Goal: Navigation & Orientation: Find specific page/section

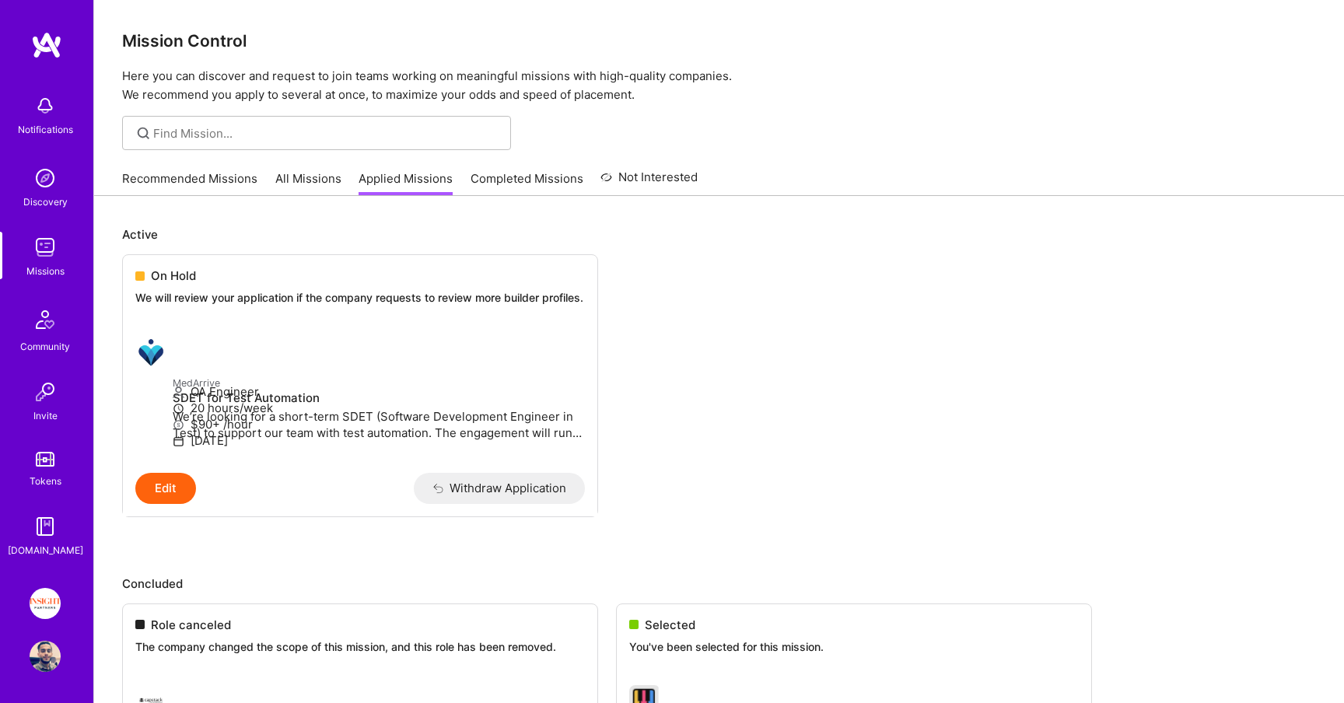
scroll to position [1020, 0]
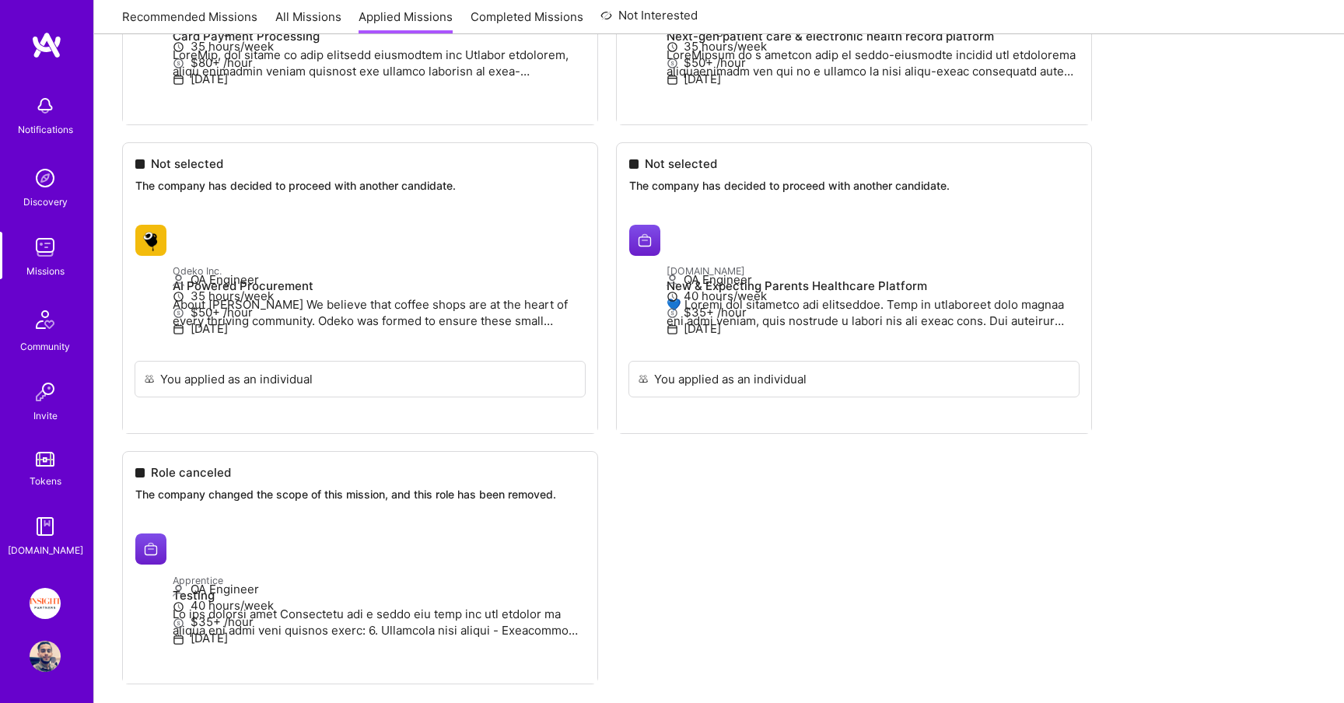
click at [40, 257] on img at bounding box center [45, 247] width 31 height 31
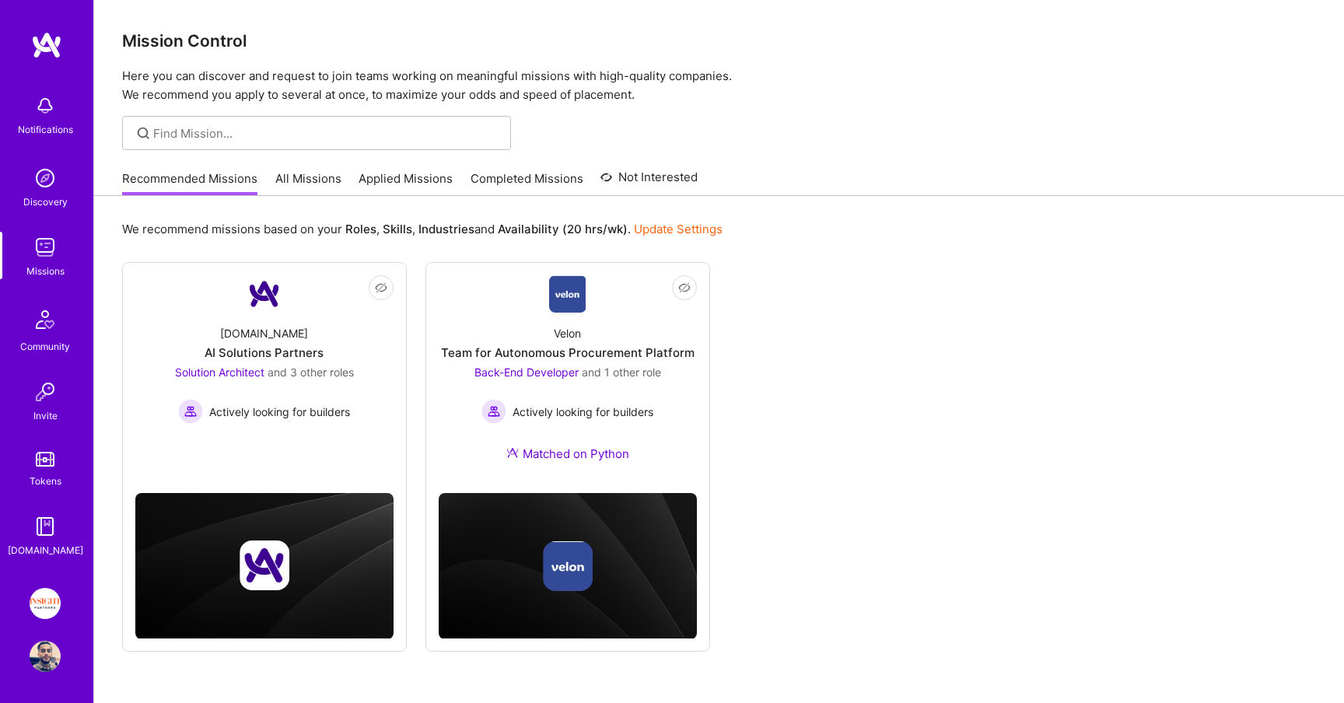
click at [301, 177] on link "All Missions" at bounding box center [308, 183] width 66 height 26
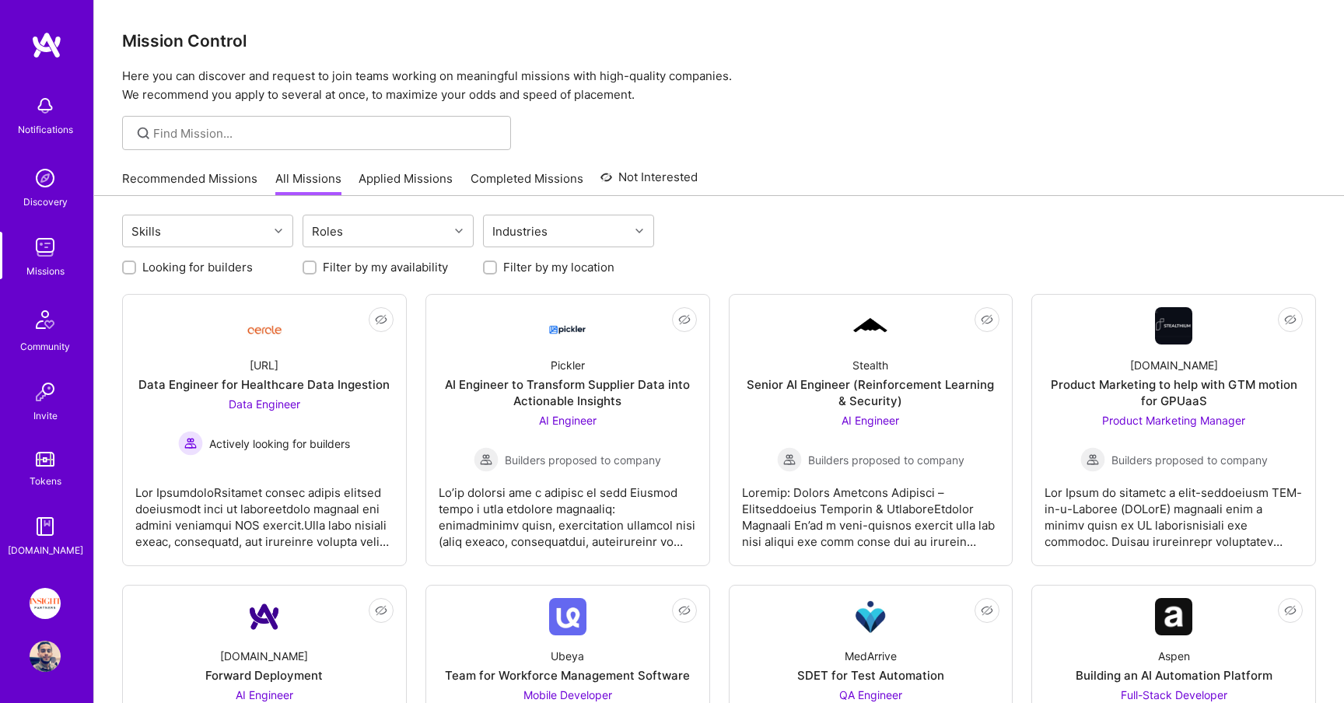
click at [58, 177] on img at bounding box center [45, 178] width 31 height 31
